Goal: Task Accomplishment & Management: Manage account settings

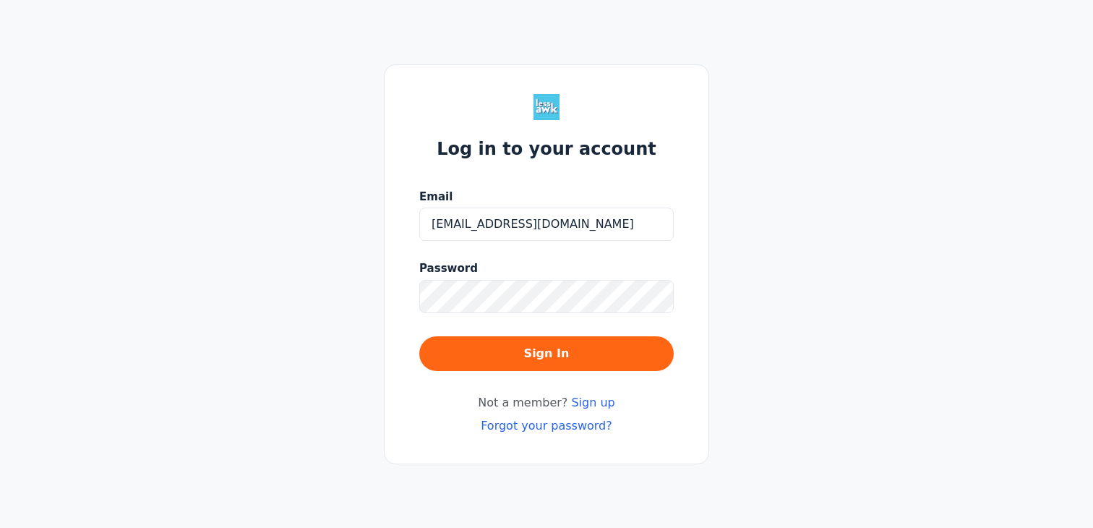
type input "[EMAIL_ADDRESS][DOMAIN_NAME]"
click at [419, 336] on button "Sign In" at bounding box center [546, 353] width 255 height 35
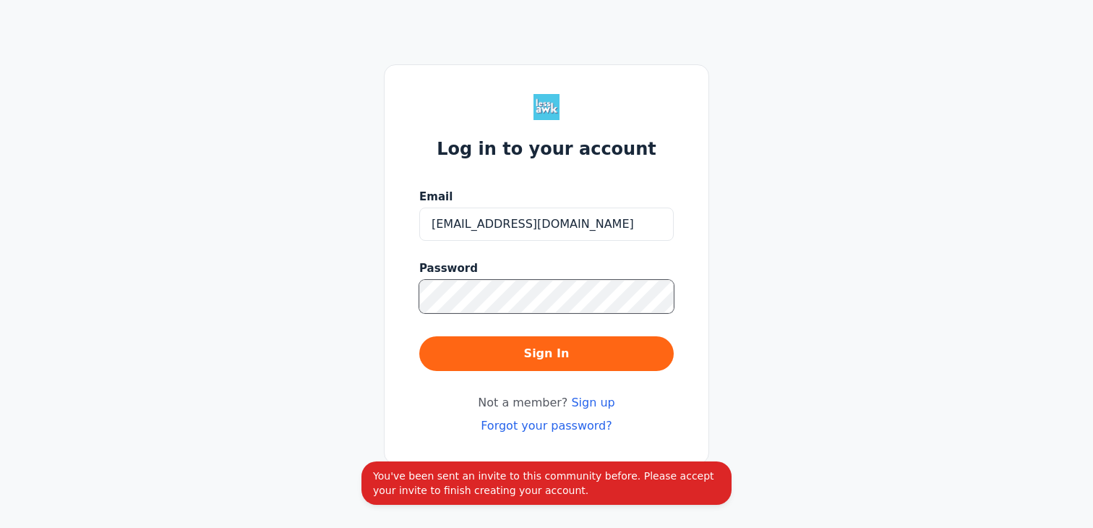
click at [360, 284] on div "Log in to your account Email [EMAIL_ADDRESS][DOMAIN_NAME] Password Sign In Not …" at bounding box center [546, 264] width 1093 height 528
click at [581, 402] on link "Sign up" at bounding box center [592, 403] width 43 height 14
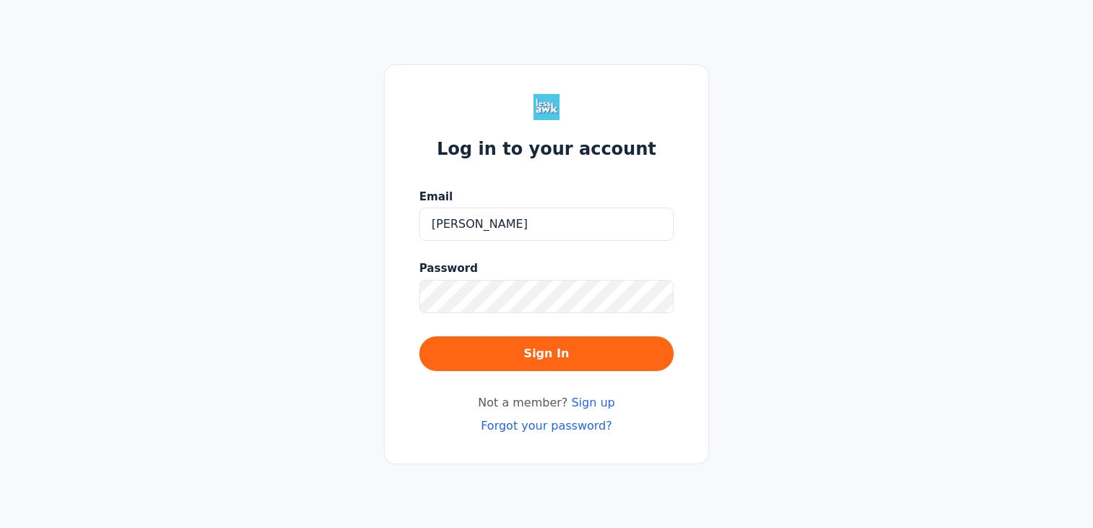
type input "[EMAIL_ADDRESS][DOMAIN_NAME]"
click at [561, 430] on link "Forgot your password?" at bounding box center [547, 426] width 132 height 14
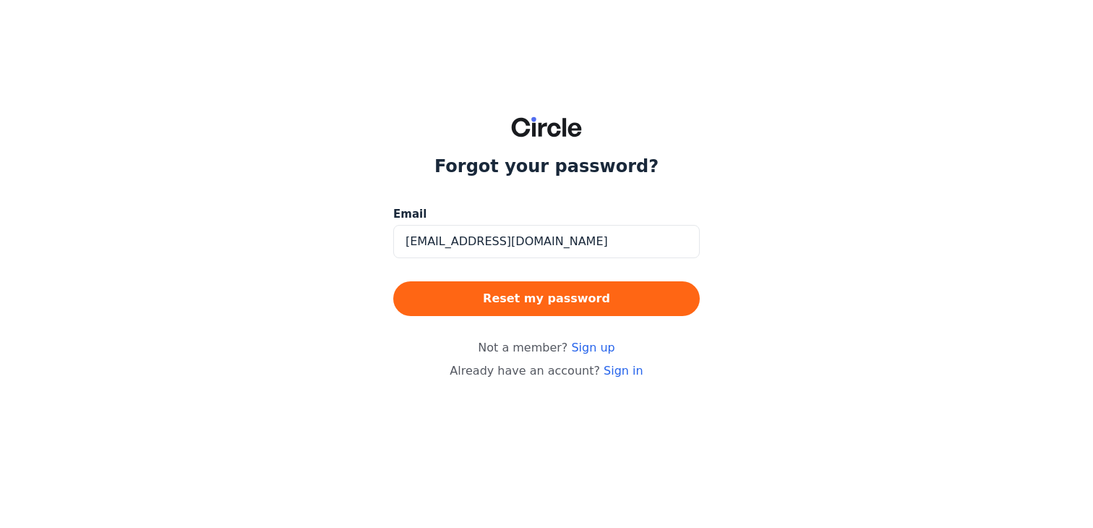
type input "[EMAIL_ADDRESS][DOMAIN_NAME]"
click at [393, 281] on button "Reset my password" at bounding box center [546, 298] width 307 height 35
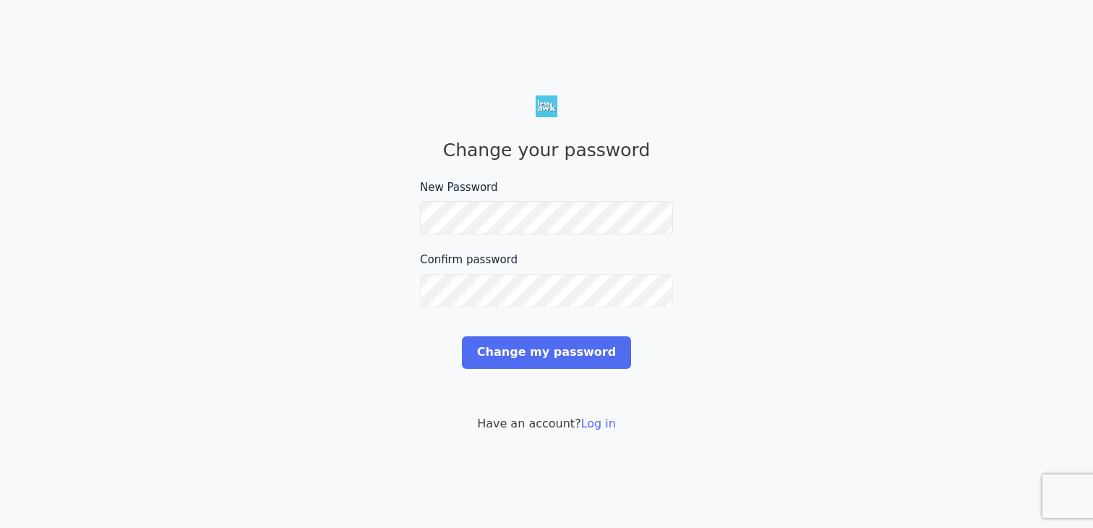
click at [462, 336] on input "Change my password" at bounding box center [546, 352] width 169 height 33
click at [586, 362] on input "Change my password" at bounding box center [546, 352] width 169 height 33
